Goal: Check status

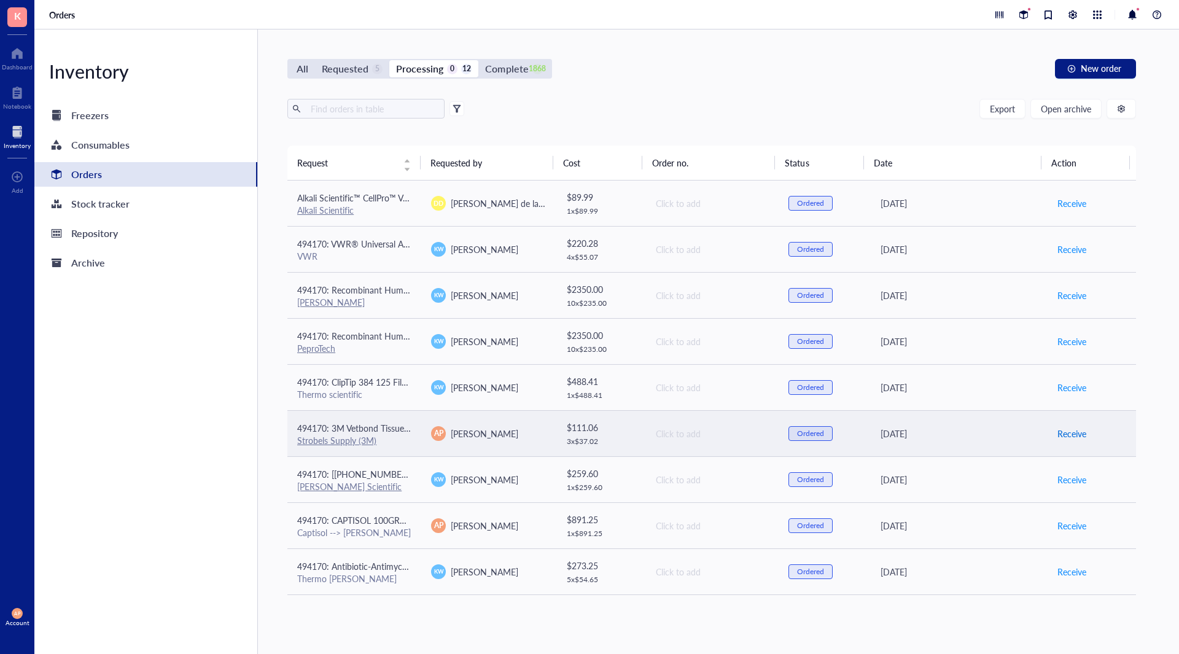
click at [1066, 432] on span "Receive" at bounding box center [1071, 434] width 29 height 14
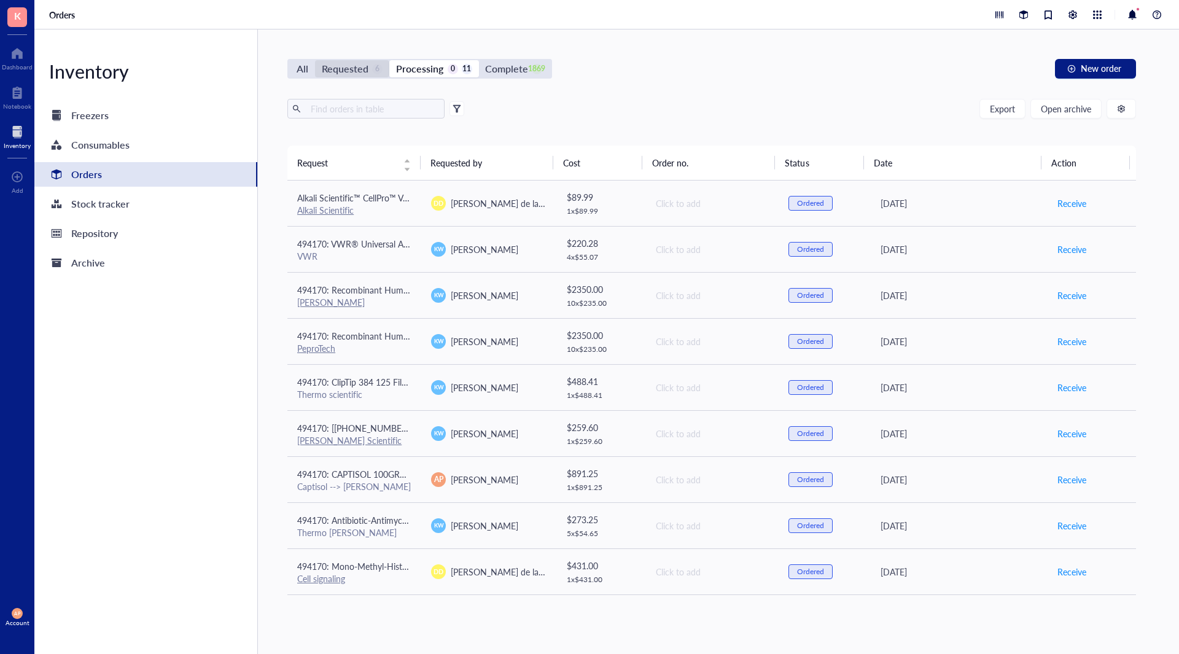
click at [370, 72] on div "Requested 6" at bounding box center [352, 68] width 61 height 17
click at [315, 60] on input "Requested 6" at bounding box center [315, 60] width 0 height 0
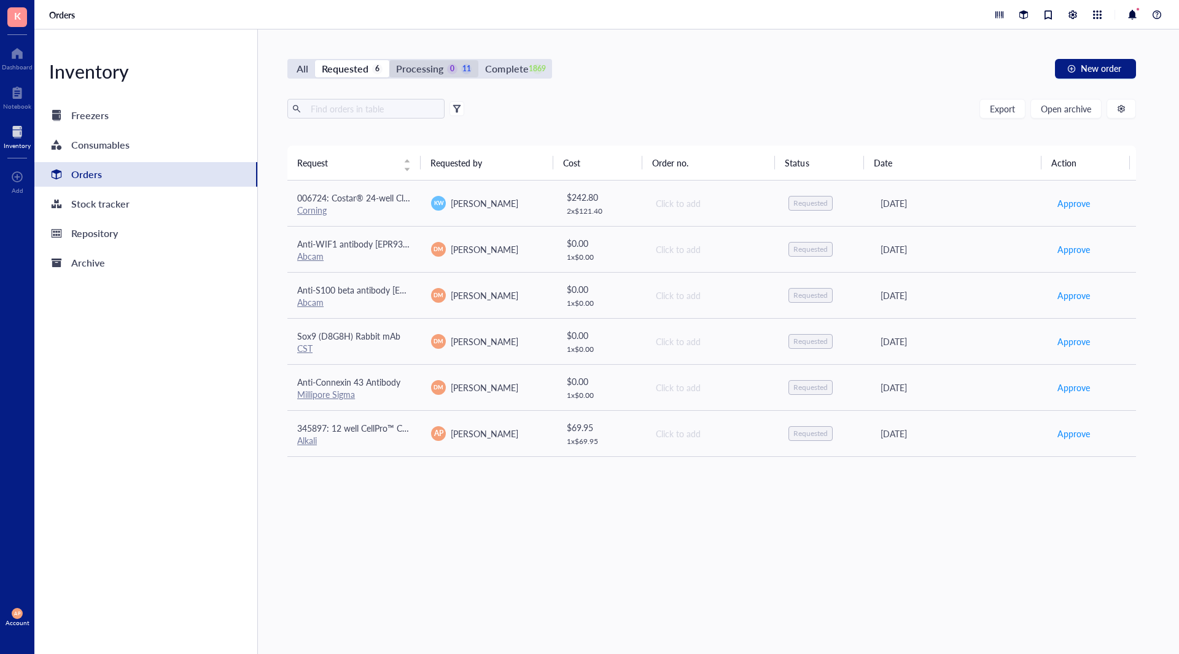
click at [411, 65] on div "Processing" at bounding box center [419, 68] width 47 height 17
click at [389, 60] on input "Processing 0 11" at bounding box center [389, 60] width 0 height 0
